Goal: Transaction & Acquisition: Purchase product/service

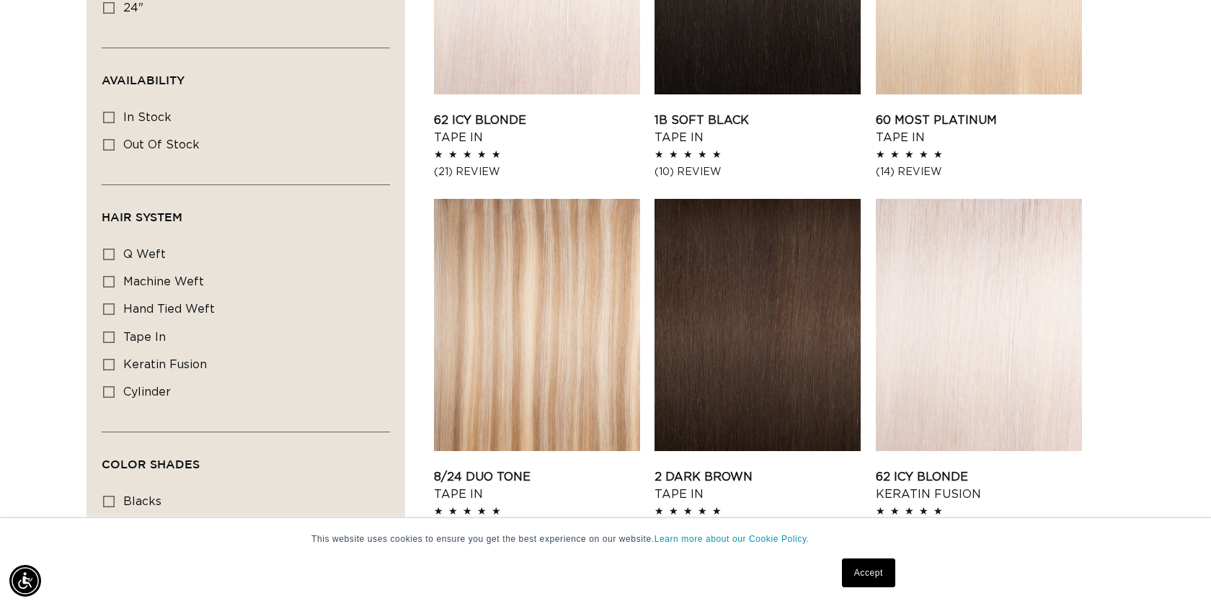
scroll to position [685, 0]
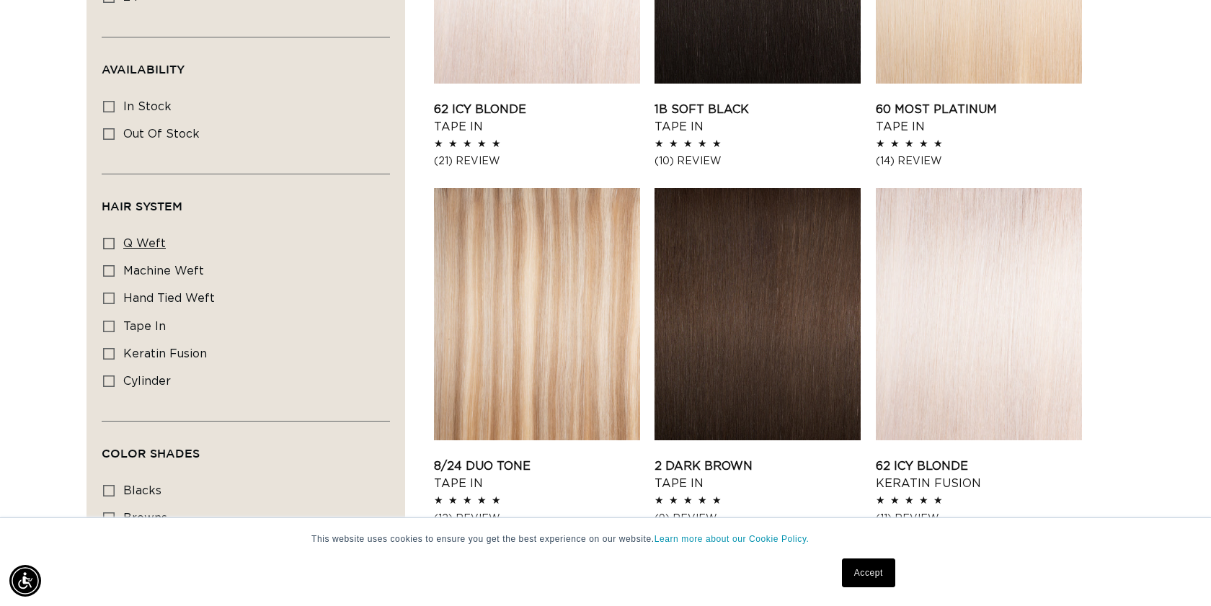
click at [141, 246] on span "q weft" at bounding box center [144, 244] width 43 height 12
click at [115, 246] on input "q weft q weft (37 products)" at bounding box center [109, 244] width 12 height 12
checkbox input "true"
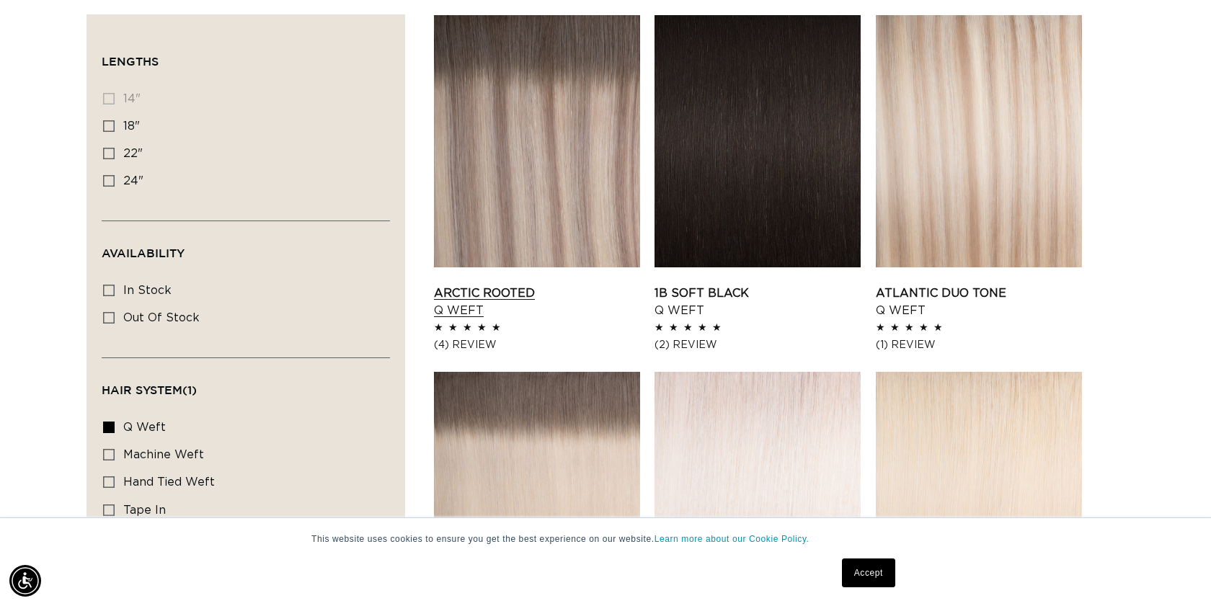
scroll to position [443, 0]
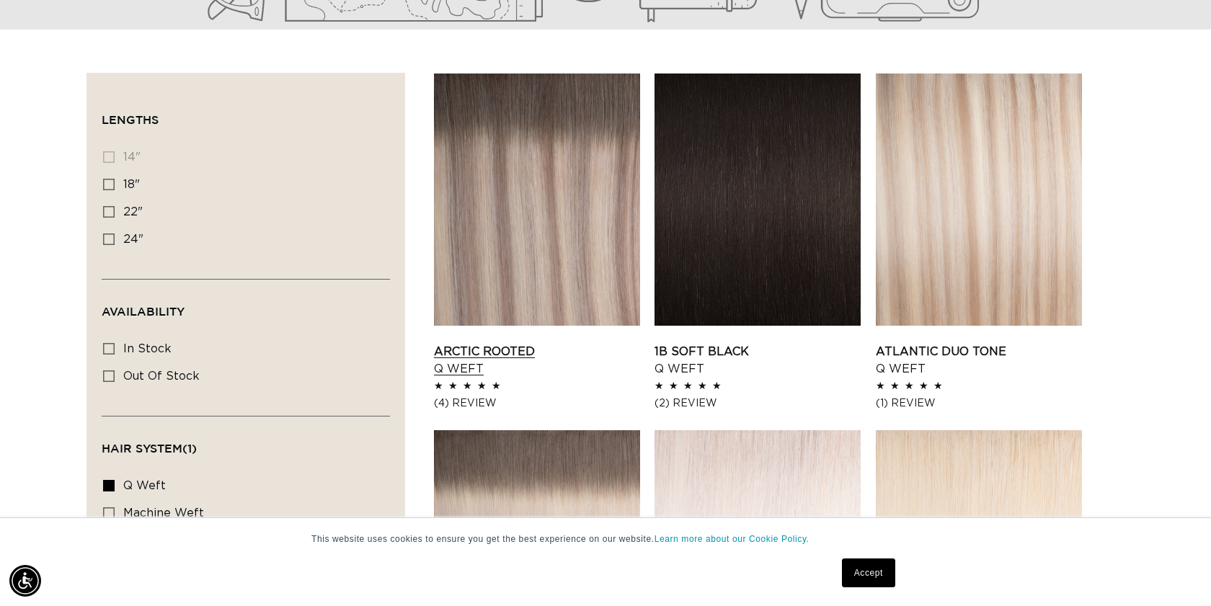
click at [474, 343] on link "Arctic Rooted Q Weft" at bounding box center [537, 360] width 206 height 35
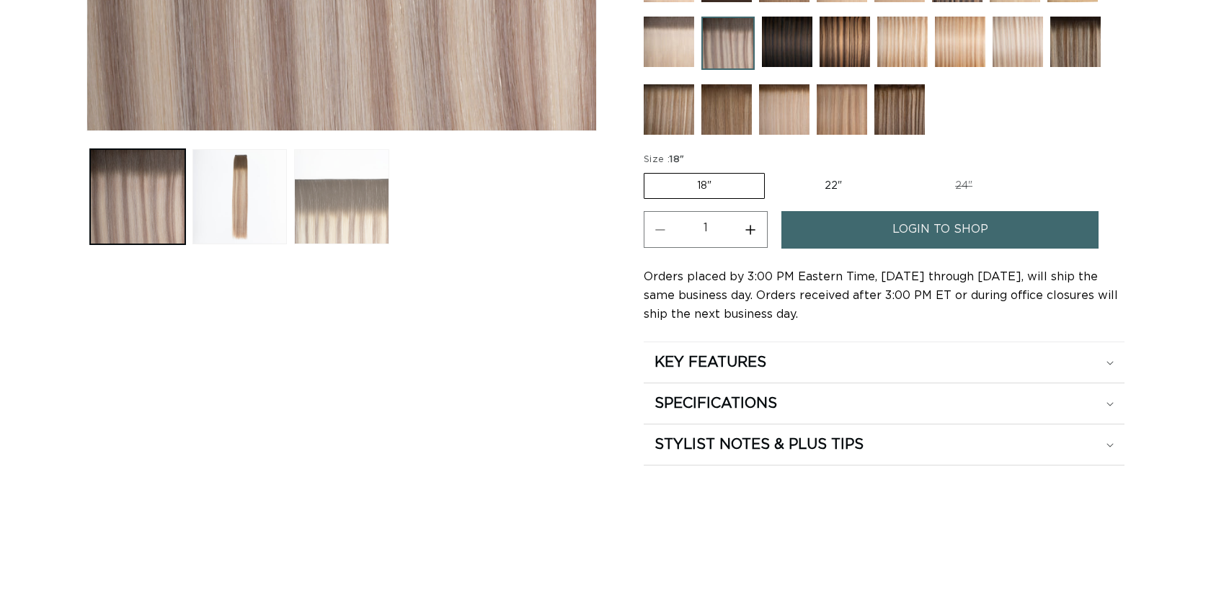
scroll to position [556, 0]
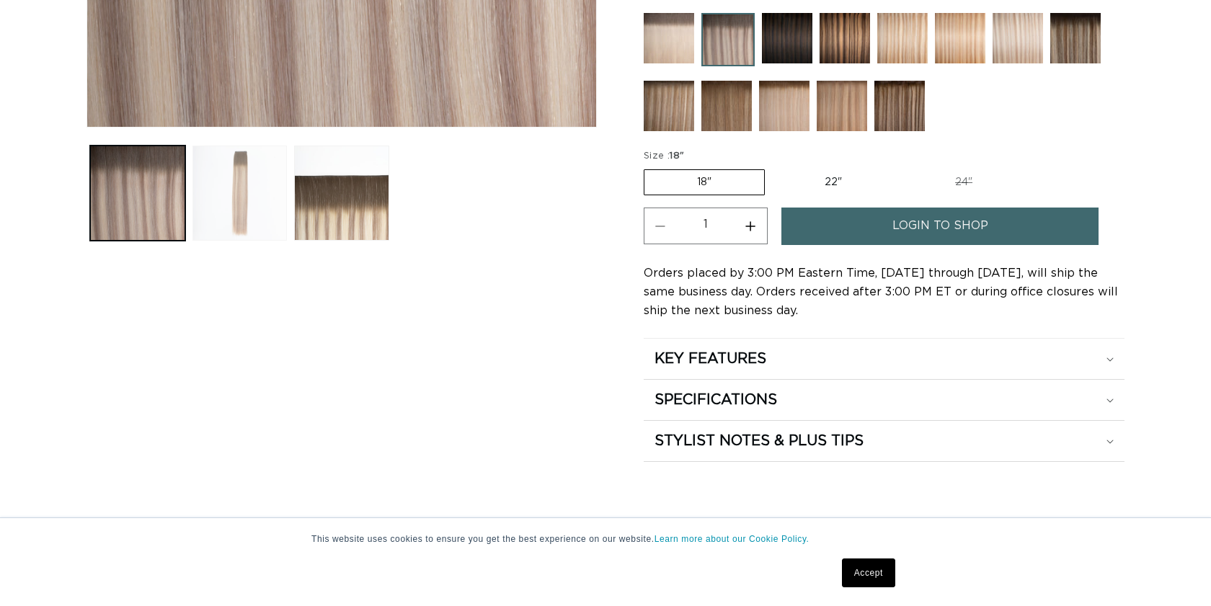
click at [255, 185] on button "Load image 2 in gallery view" at bounding box center [240, 193] width 95 height 95
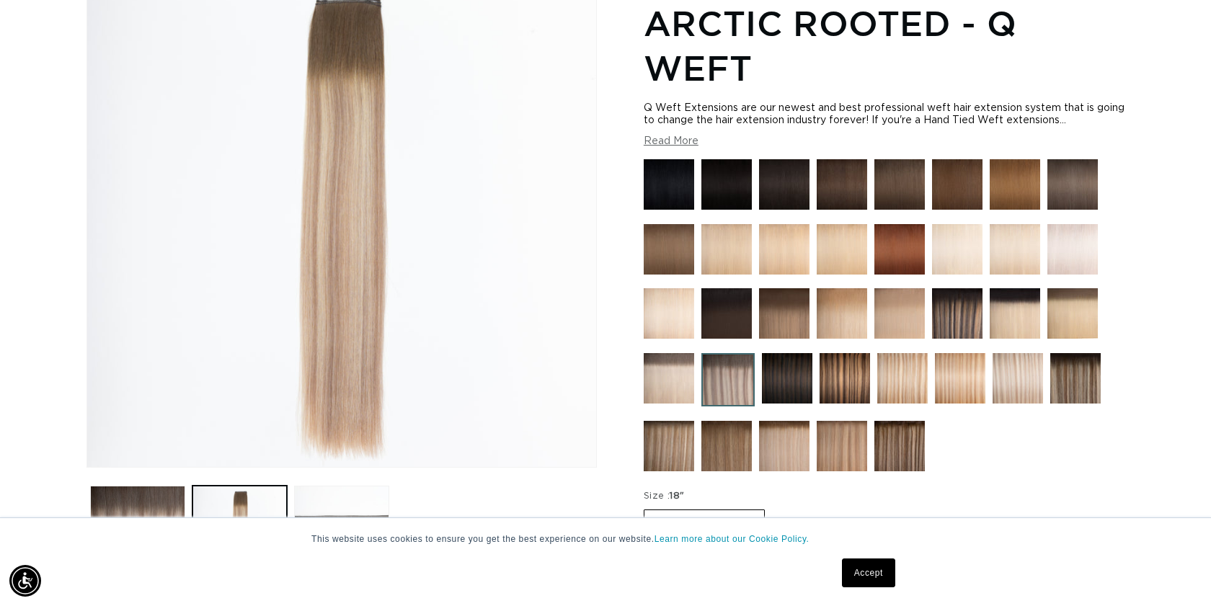
scroll to position [199, 0]
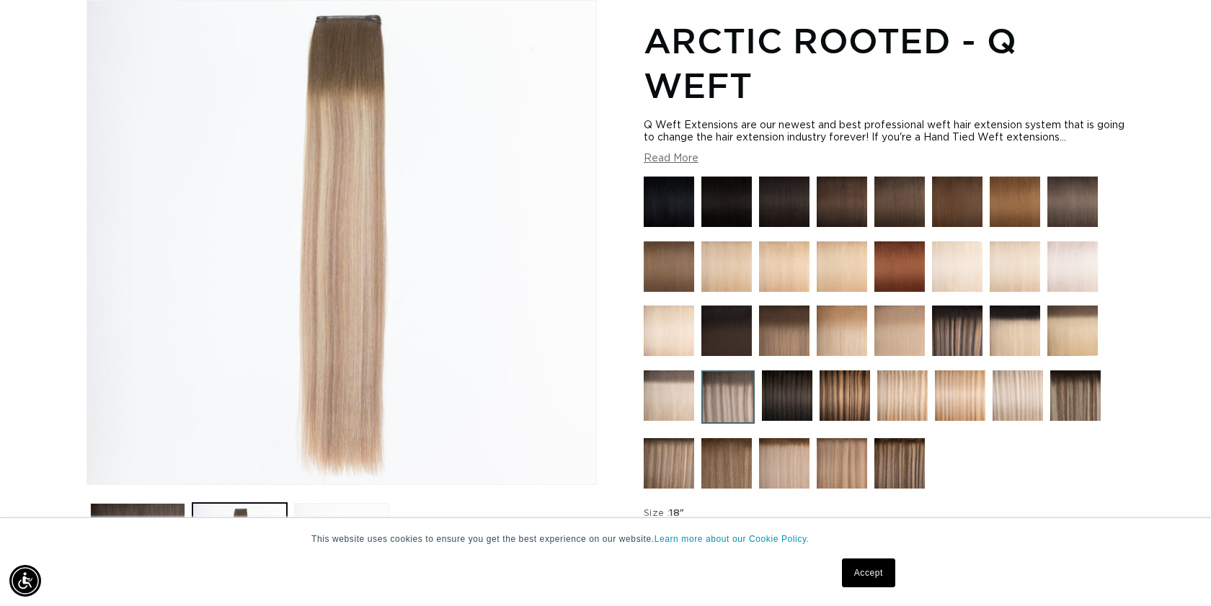
click at [697, 167] on section "Arctic Rooted - Q Weft Q Weft Extensions are our newest and best professional w…" at bounding box center [884, 416] width 481 height 805
click at [692, 164] on button "Read More" at bounding box center [671, 159] width 55 height 12
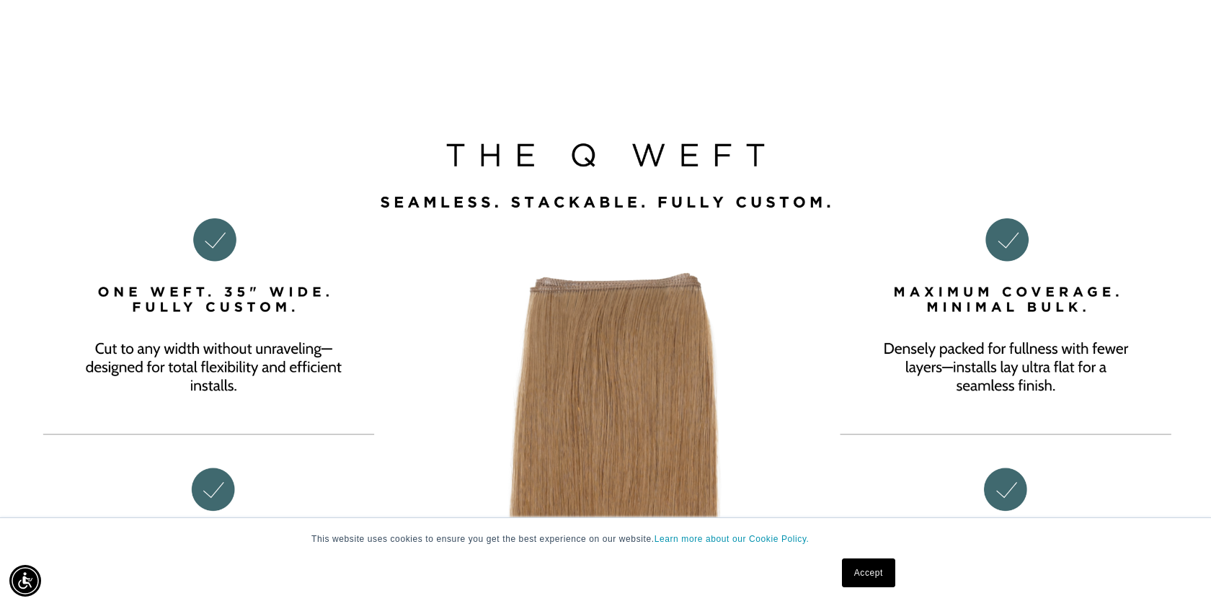
scroll to position [2539, 0]
